Goal: Navigation & Orientation: Find specific page/section

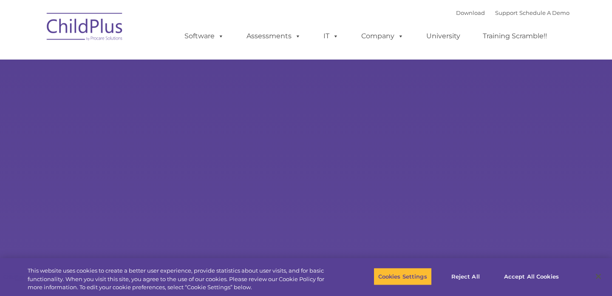
select select "MEDIUM"
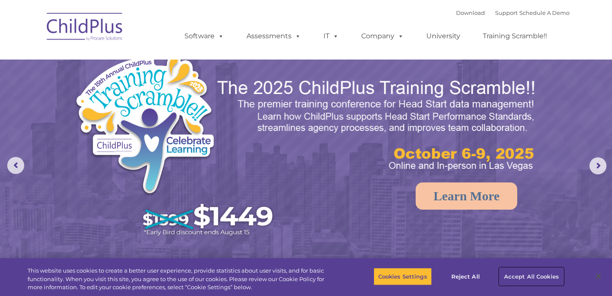
click at [516, 277] on button "Accept All Cookies" at bounding box center [531, 276] width 64 height 18
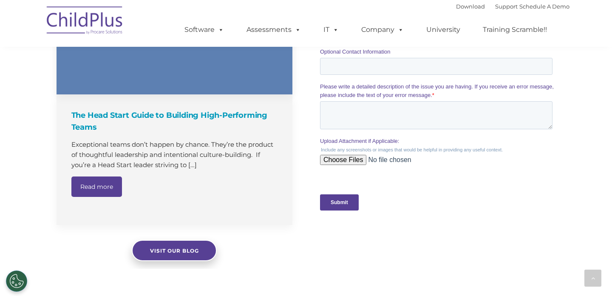
scroll to position [771, 0]
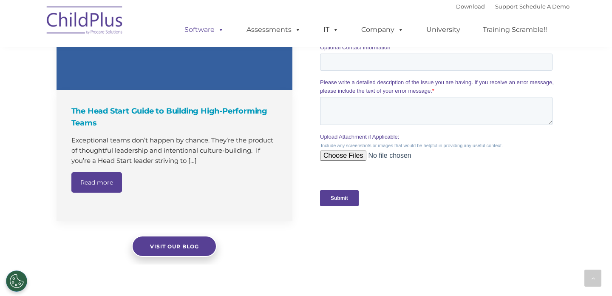
click at [210, 28] on link "Software" at bounding box center [204, 29] width 57 height 17
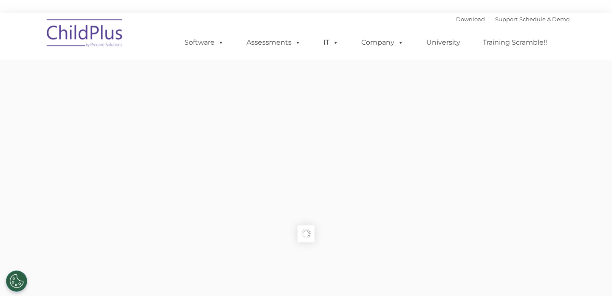
type input ""
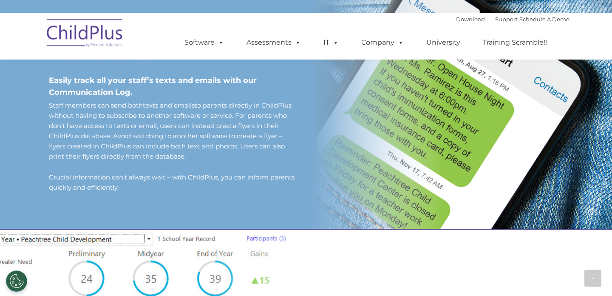
scroll to position [762, 0]
